Goal: Use online tool/utility: Utilize a website feature to perform a specific function

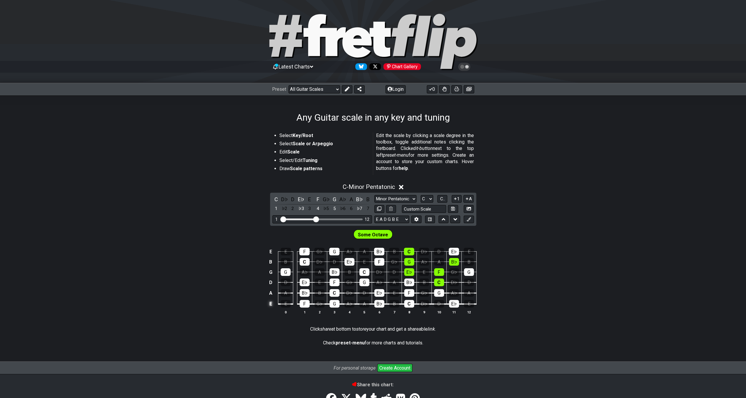
click at [274, 302] on td "E" at bounding box center [270, 304] width 7 height 11
click at [274, 302] on td "x" at bounding box center [270, 304] width 7 height 11
click option "E A D G B E" at bounding box center [0, 0] width 0 height 0
click at [374, 216] on select "E A D G B E E A D G B E E A D G B E B E A D F♯ B A D G C E A D A D G B E E♭ A♭ …" at bounding box center [391, 220] width 35 height 8
select select "E A D G B E"
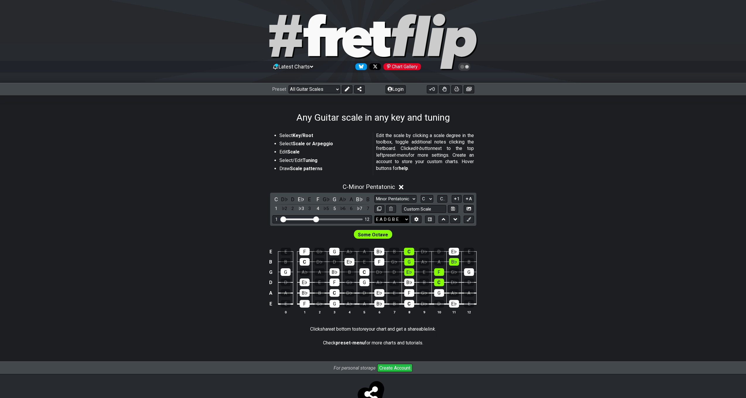
click option "E A D G B E" at bounding box center [0, 0] width 0 height 0
click at [343, 88] on button at bounding box center [347, 89] width 11 height 8
click at [420, 219] on button at bounding box center [416, 220] width 10 height 8
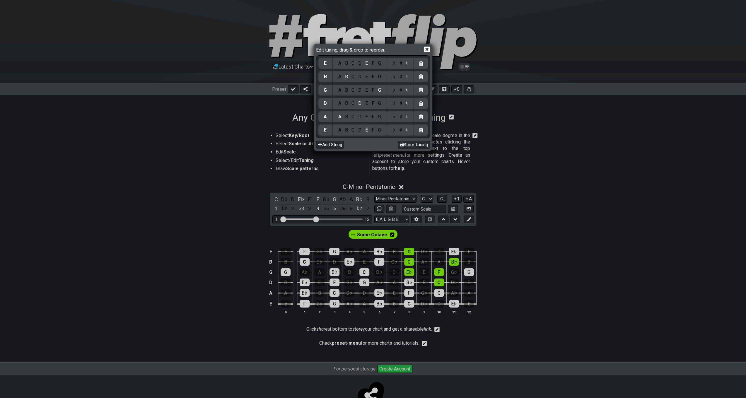
click at [355, 135] on div "A B C D E F G" at bounding box center [360, 130] width 54 height 11
click at [355, 133] on div "A B C D E F G" at bounding box center [360, 130] width 54 height 11
click at [402, 130] on div "♯" at bounding box center [400, 130] width 7 height 6
click at [352, 130] on div "C" at bounding box center [353, 130] width 7 height 6
click at [401, 130] on div "♯" at bounding box center [400, 130] width 7 height 6
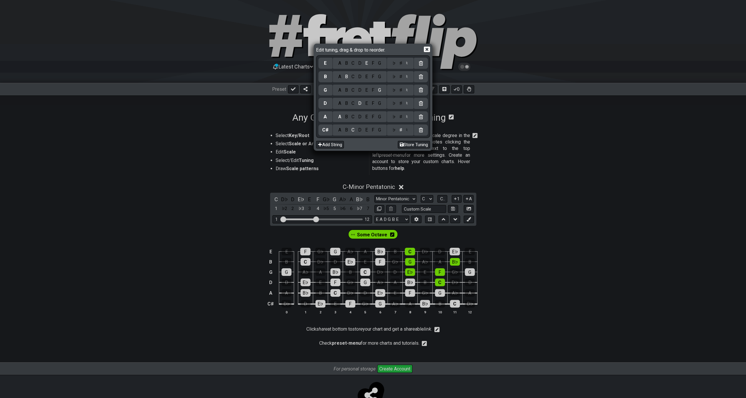
click at [367, 105] on div "E" at bounding box center [366, 103] width 6 height 6
click at [340, 88] on div "A" at bounding box center [339, 90] width 7 height 6
click at [360, 77] on div "D" at bounding box center [360, 77] width 7 height 6
click at [374, 65] on div "F" at bounding box center [373, 63] width 6 height 6
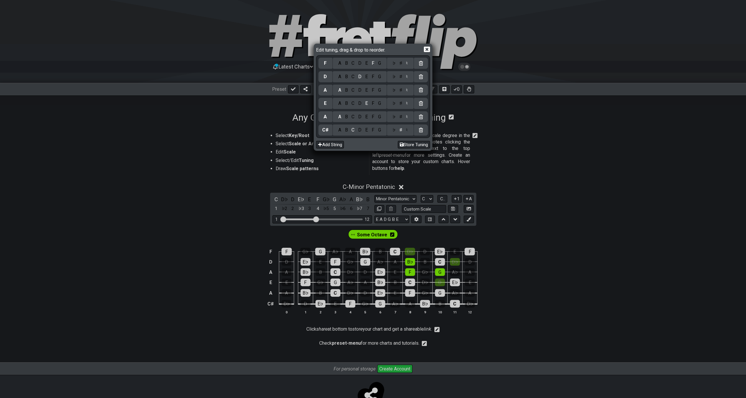
click at [402, 65] on div "♯" at bounding box center [400, 63] width 7 height 6
click at [427, 51] on icon at bounding box center [427, 50] width 6 height 6
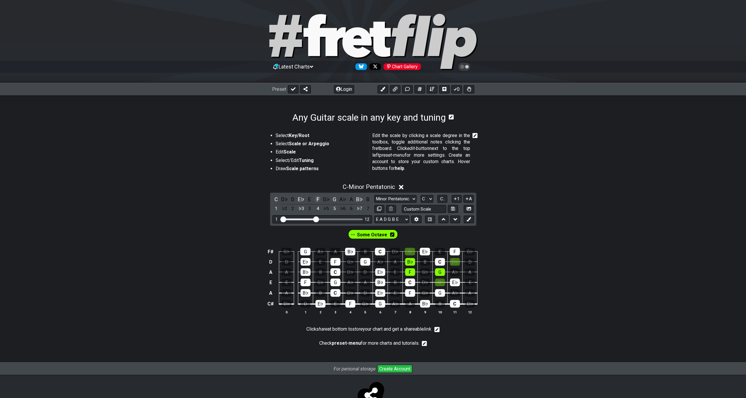
click at [317, 199] on div "F" at bounding box center [318, 199] width 8 height 8
click at [300, 200] on div "E♭" at bounding box center [301, 199] width 8 height 8
click at [277, 198] on div "C" at bounding box center [276, 199] width 8 height 8
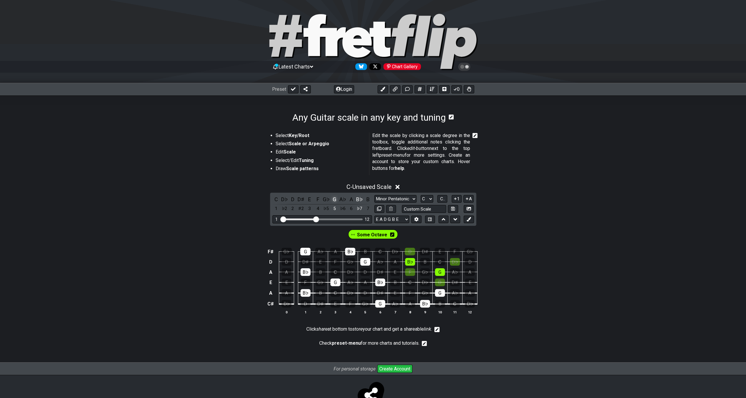
click at [334, 200] on div "G" at bounding box center [335, 199] width 8 height 8
click at [360, 197] on div "B♭" at bounding box center [360, 199] width 8 height 8
click at [324, 197] on div "G♭" at bounding box center [327, 199] width 8 height 8
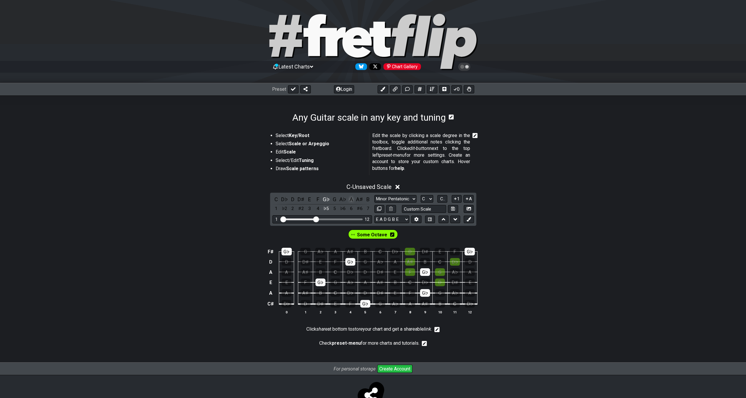
click at [351, 199] on div "A" at bounding box center [351, 199] width 8 height 8
click at [308, 199] on div "E" at bounding box center [310, 199] width 8 height 8
click at [283, 196] on div "D♭" at bounding box center [285, 199] width 8 height 8
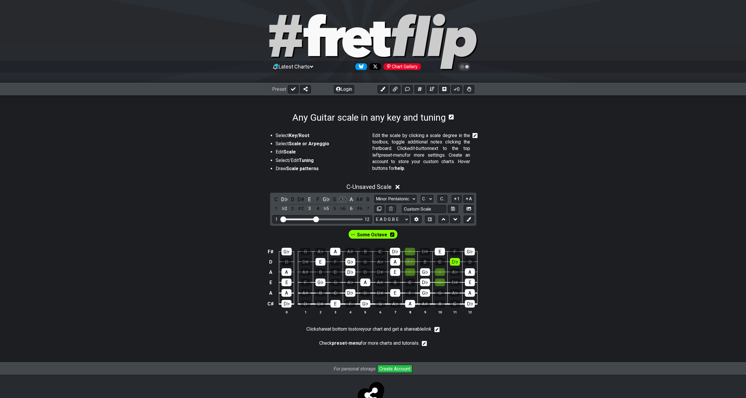
click at [341, 198] on div "A♭" at bounding box center [343, 199] width 8 height 8
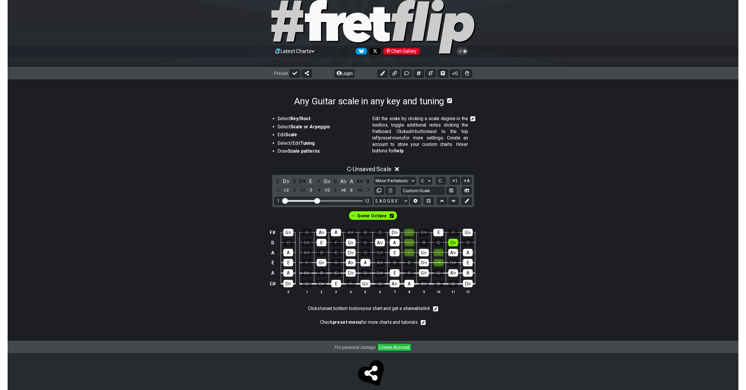
scroll to position [21, 0]
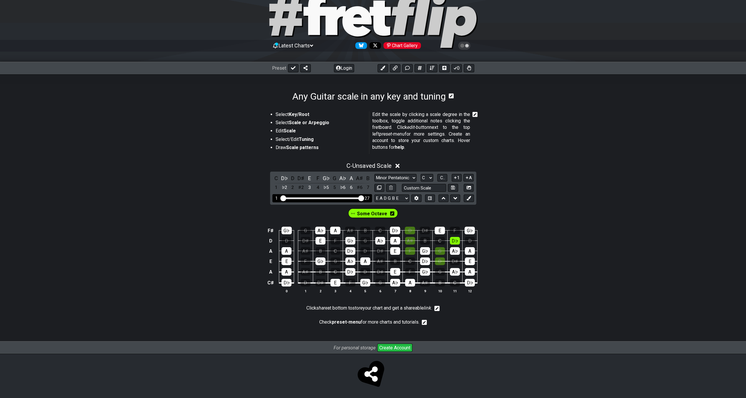
drag, startPoint x: 316, startPoint y: 196, endPoint x: 366, endPoint y: 201, distance: 50.1
click at [364, 198] on input "Visible fret range" at bounding box center [322, 198] width 83 height 0
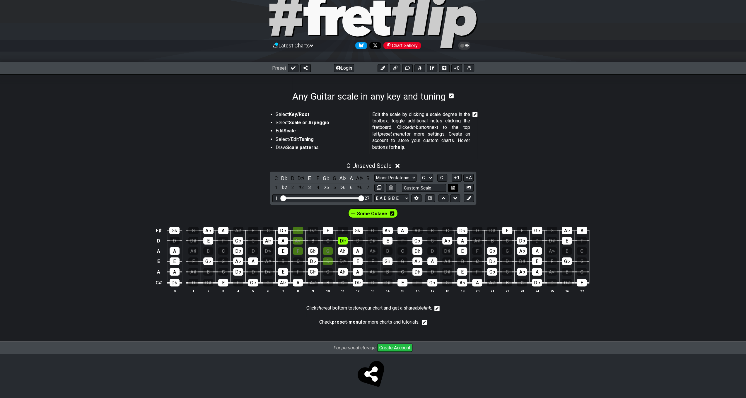
click at [455, 188] on button at bounding box center [453, 188] width 10 height 8
select select "Custom Scale"
click at [470, 187] on icon at bounding box center [469, 187] width 4 height 4
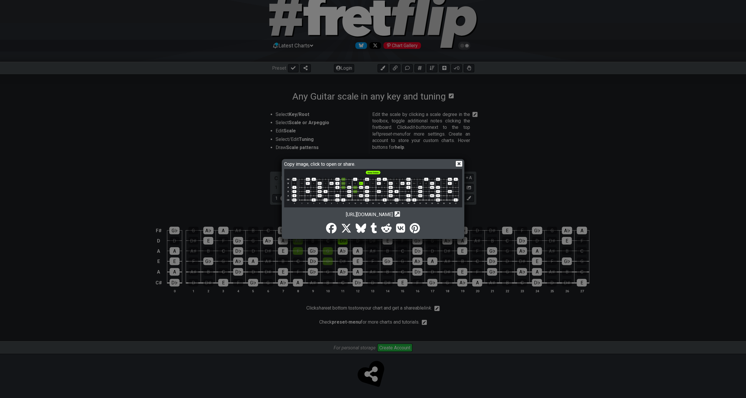
click at [460, 165] on icon at bounding box center [459, 164] width 6 height 6
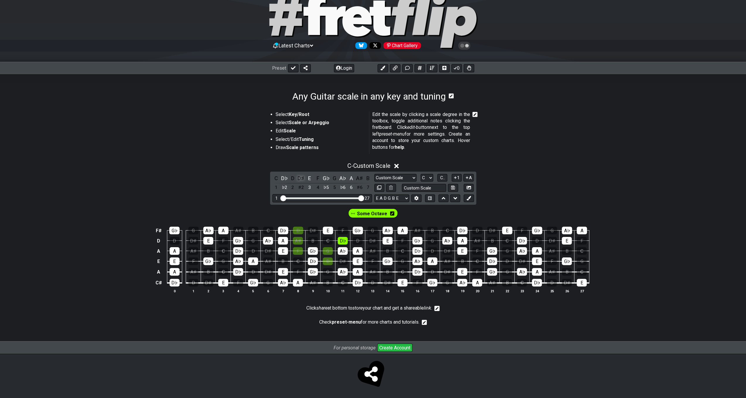
click at [302, 176] on div "D♯" at bounding box center [301, 178] width 8 height 8
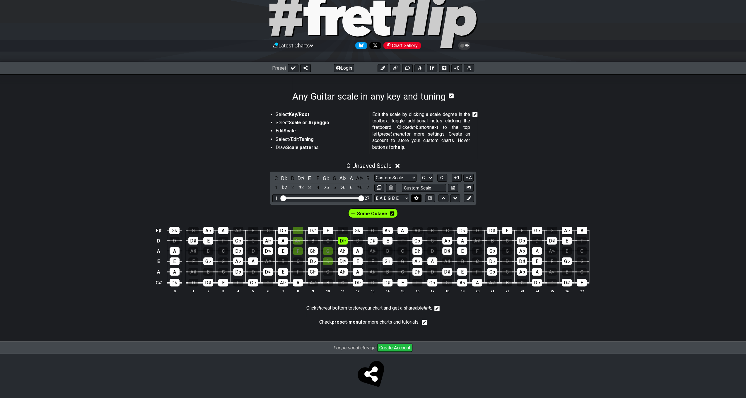
click at [419, 199] on button at bounding box center [416, 199] width 10 height 8
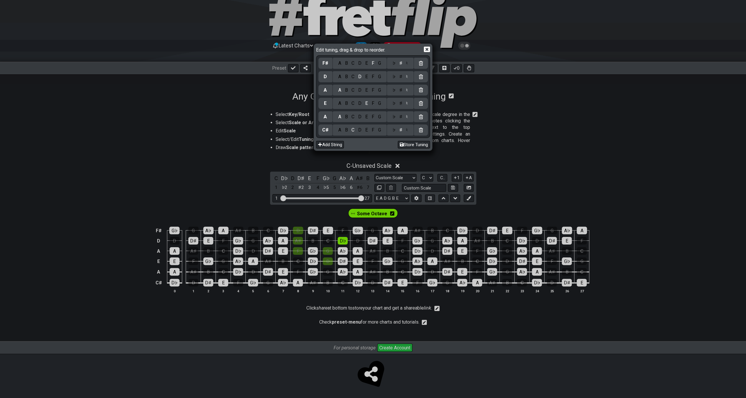
click at [340, 130] on div "A" at bounding box center [339, 130] width 7 height 6
click at [374, 116] on div "F" at bounding box center [373, 117] width 6 height 6
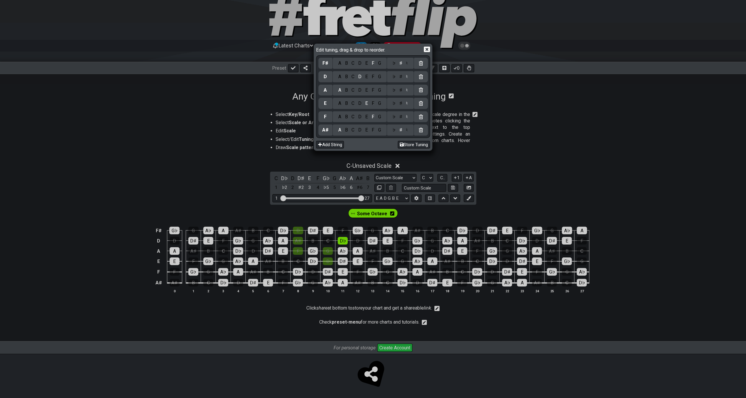
click at [353, 103] on div "C" at bounding box center [353, 103] width 7 height 6
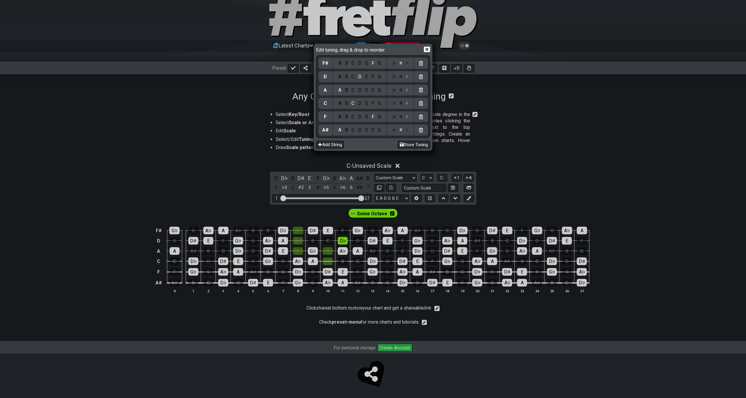
click at [374, 103] on div "F" at bounding box center [373, 103] width 6 height 6
click at [353, 105] on div "C" at bounding box center [353, 103] width 7 height 6
click at [375, 90] on div "F" at bounding box center [373, 90] width 6 height 6
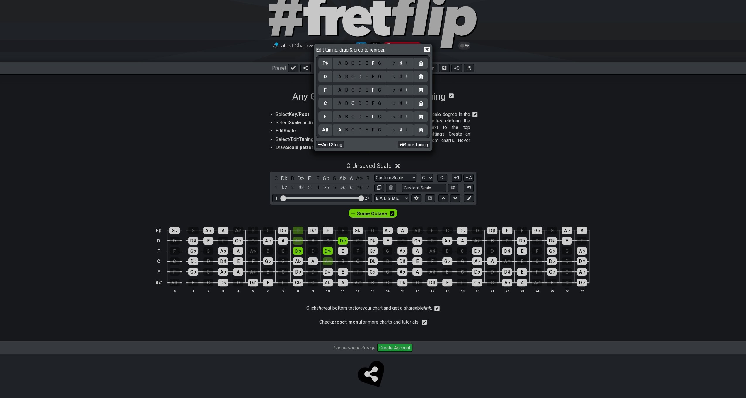
click at [345, 75] on div "B" at bounding box center [346, 77] width 7 height 6
click at [394, 75] on div "♭" at bounding box center [394, 77] width 7 height 6
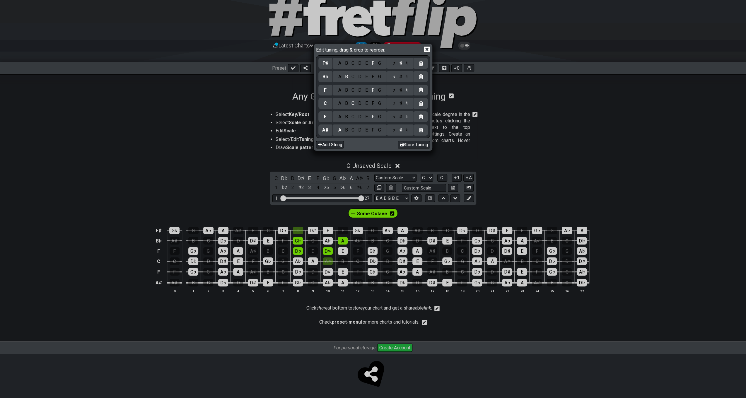
click at [358, 64] on div "D" at bounding box center [360, 63] width 7 height 6
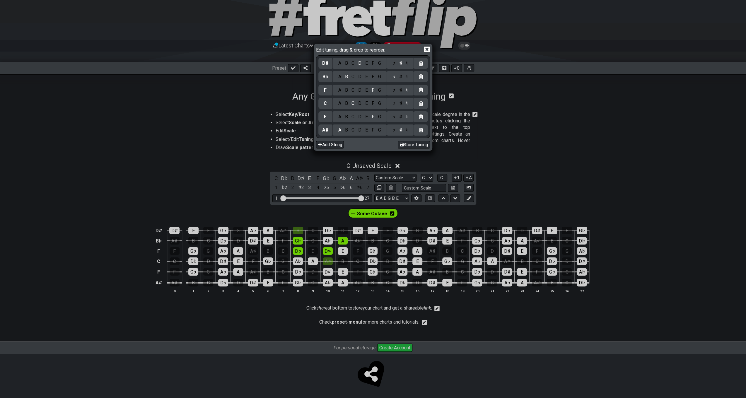
click at [429, 47] on icon at bounding box center [427, 50] width 6 height 6
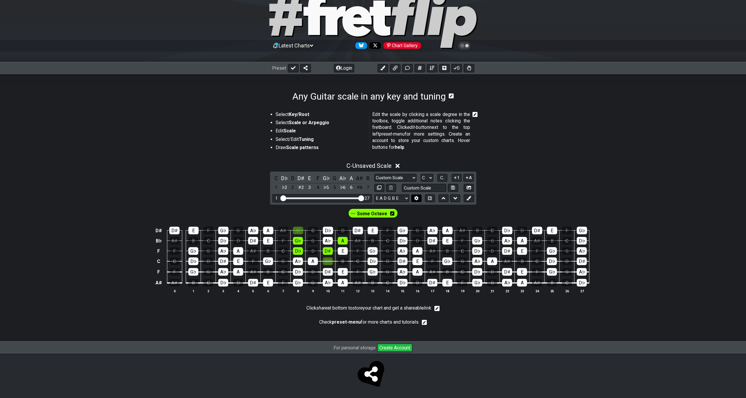
click at [419, 197] on button at bounding box center [416, 199] width 10 height 8
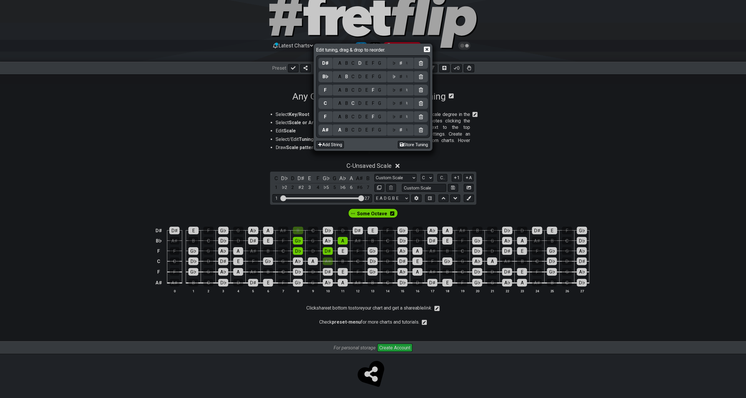
click at [402, 132] on div "♯" at bounding box center [400, 130] width 7 height 6
click at [407, 130] on div "♮" at bounding box center [407, 130] width 6 height 6
click at [405, 64] on div "♮" at bounding box center [407, 63] width 6 height 6
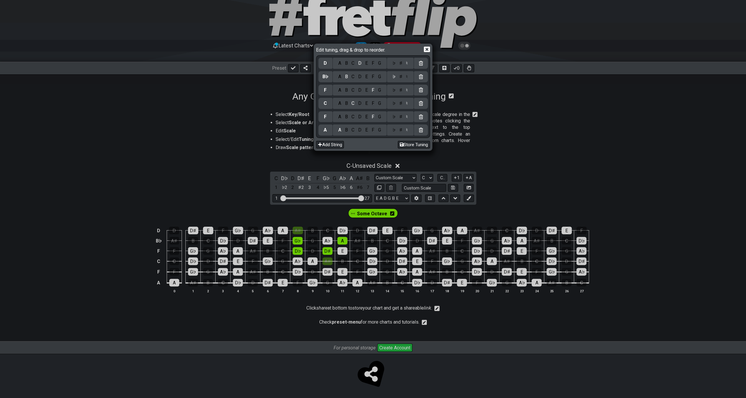
click at [427, 49] on icon at bounding box center [427, 49] width 6 height 6
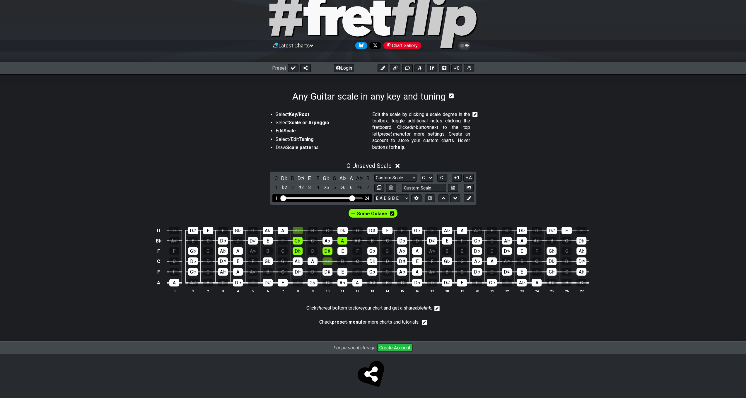
drag, startPoint x: 361, startPoint y: 199, endPoint x: 352, endPoint y: 198, distance: 9.4
click at [352, 198] on input "Visible fret range" at bounding box center [322, 198] width 83 height 0
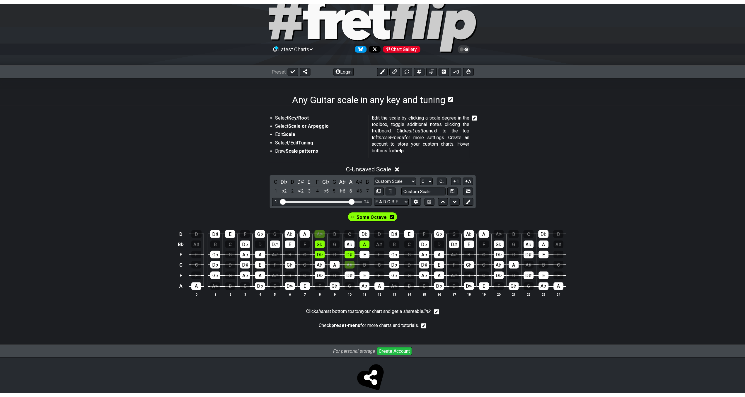
scroll to position [0, 0]
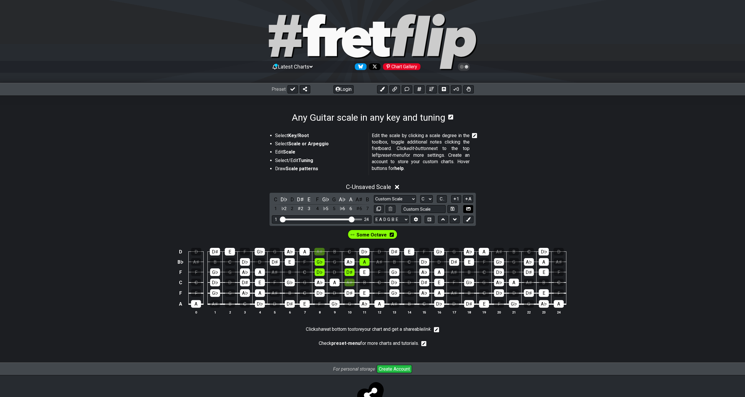
click at [468, 209] on icon at bounding box center [468, 208] width 4 height 3
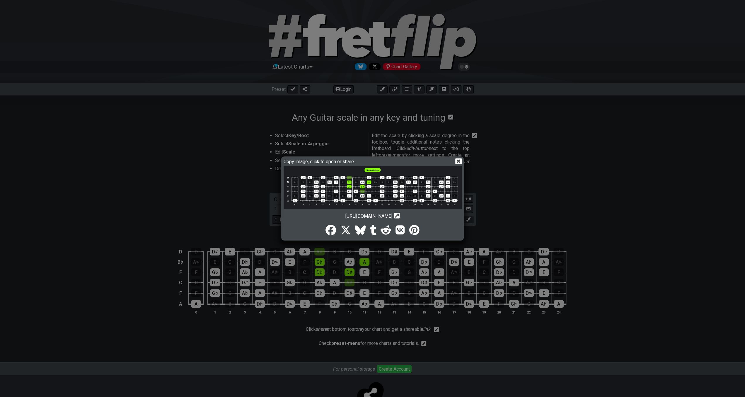
click at [526, 153] on div "Copy image, click to open or share. [URL][DOMAIN_NAME] Copy url to clipboard" at bounding box center [372, 198] width 745 height 397
click at [458, 163] on icon at bounding box center [458, 162] width 6 height 6
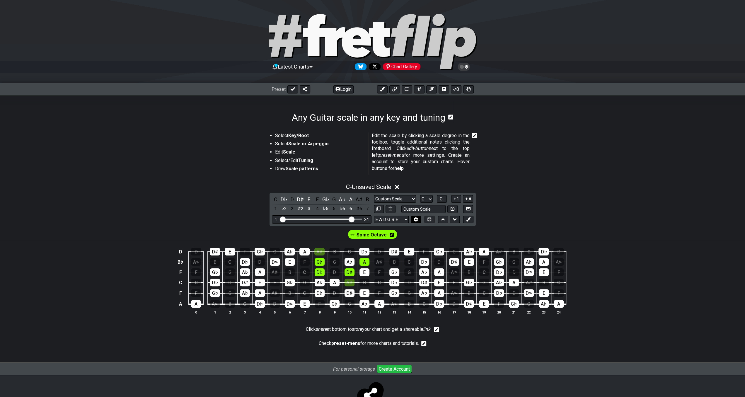
click at [412, 218] on button at bounding box center [416, 220] width 10 height 8
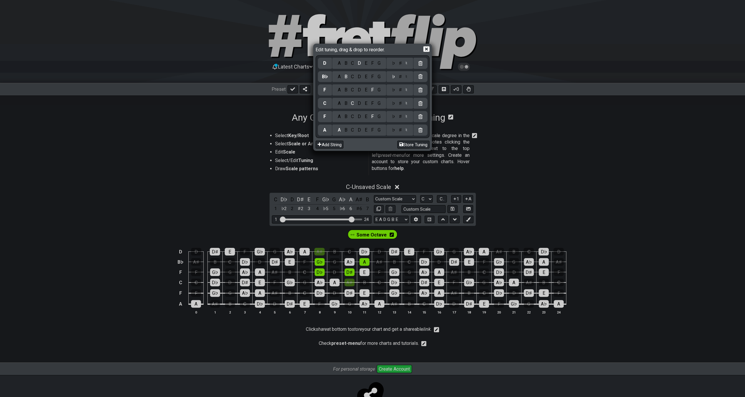
click at [353, 131] on div "C" at bounding box center [352, 130] width 7 height 6
click at [400, 133] on div "♯" at bounding box center [400, 130] width 7 height 6
click at [340, 118] on div "A" at bounding box center [339, 116] width 7 height 6
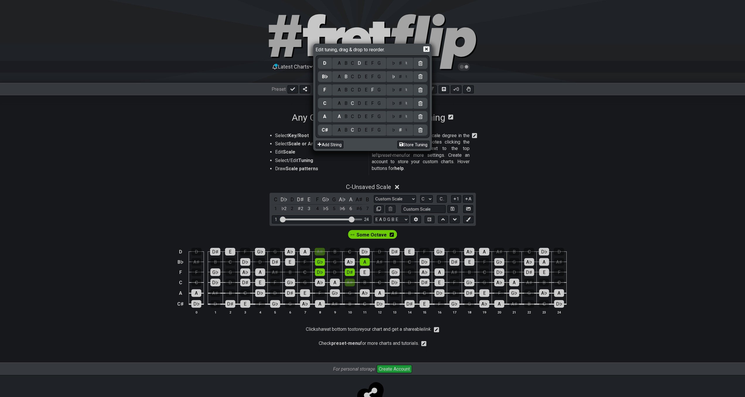
click at [365, 105] on div "E" at bounding box center [366, 103] width 6 height 6
click at [338, 92] on div "A" at bounding box center [339, 90] width 7 height 6
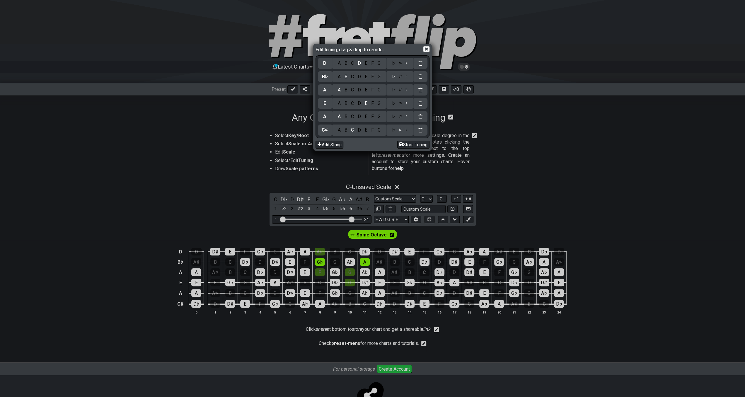
click at [357, 76] on div "D" at bounding box center [359, 77] width 7 height 6
click at [373, 65] on div "F" at bounding box center [372, 63] width 6 height 6
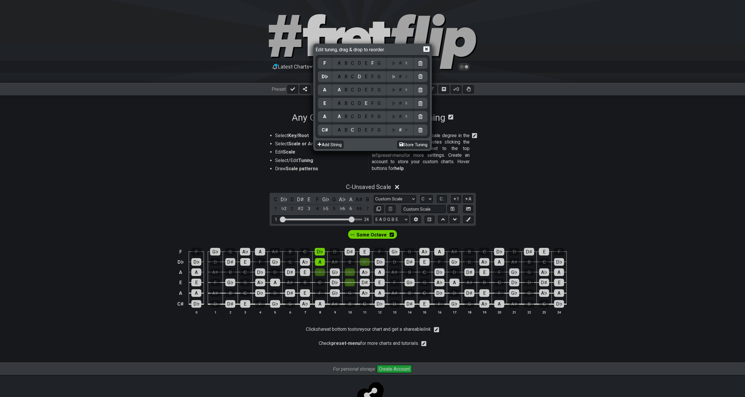
click at [402, 64] on div "♯" at bounding box center [400, 63] width 7 height 6
click at [405, 76] on div "♮" at bounding box center [407, 77] width 6 height 6
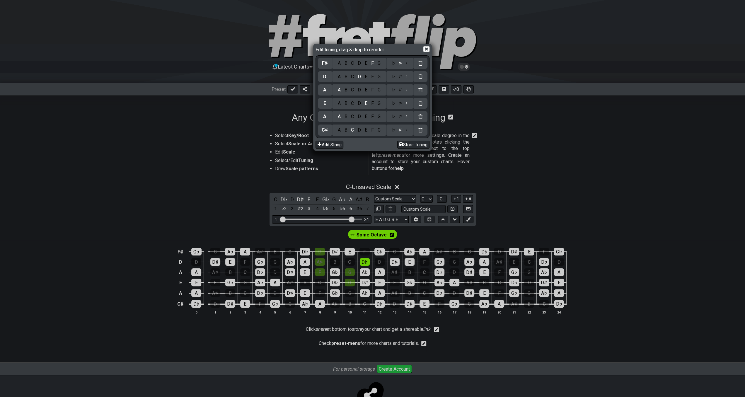
click at [427, 50] on icon at bounding box center [426, 49] width 6 height 6
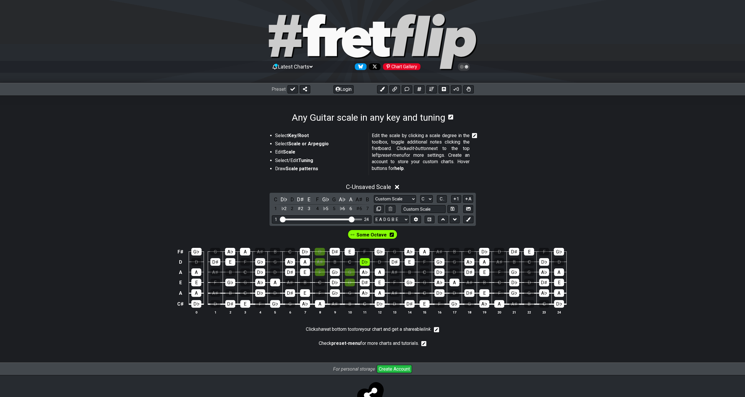
scroll to position [22, 0]
